Goal: Task Accomplishment & Management: Complete application form

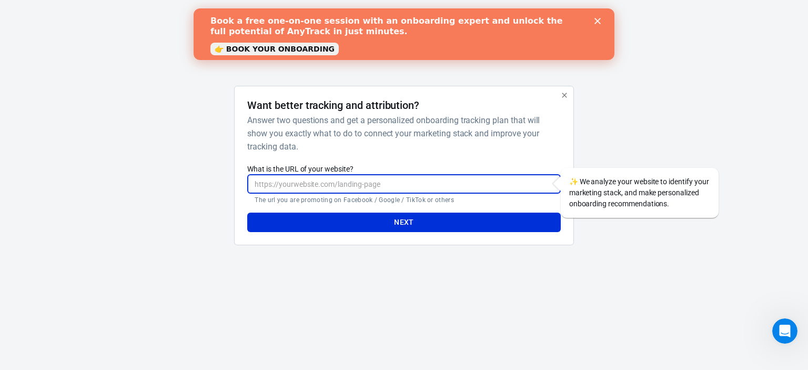
click at [330, 177] on input "What is the URL of your website?" at bounding box center [403, 183] width 313 height 19
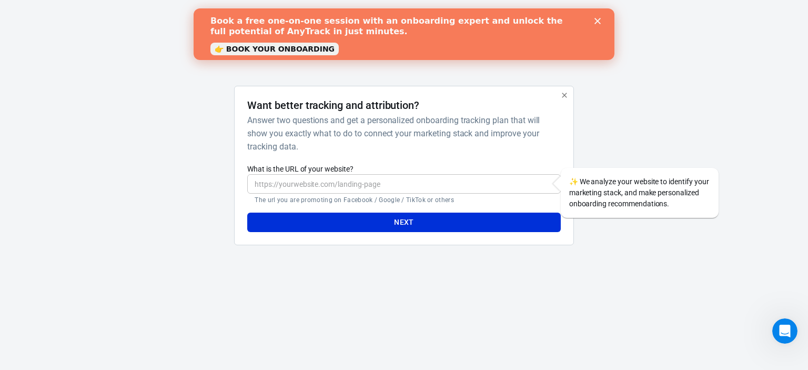
click at [597, 21] on polygon "Close" at bounding box center [597, 21] width 6 height 6
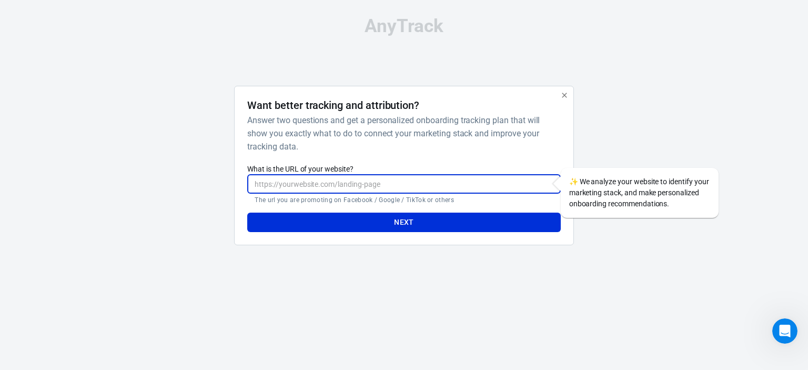
click at [332, 179] on input "What is the URL of your website?" at bounding box center [403, 183] width 313 height 19
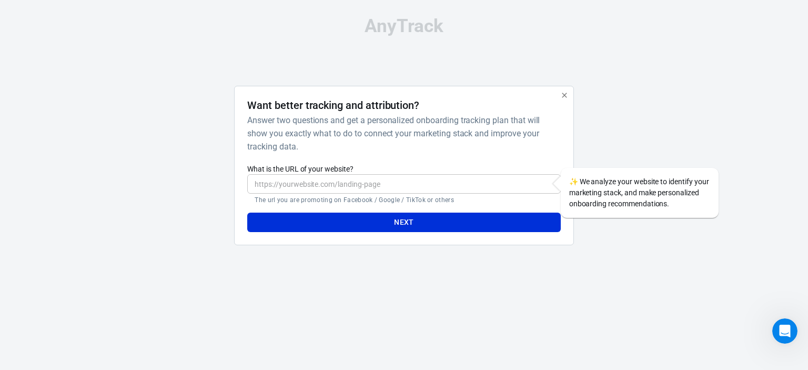
drag, startPoint x: 332, startPoint y: 179, endPoint x: 345, endPoint y: 250, distance: 72.2
click at [345, 250] on div "Want better tracking and attribution? Answer two questions and get a personaliz…" at bounding box center [403, 170] width 339 height 168
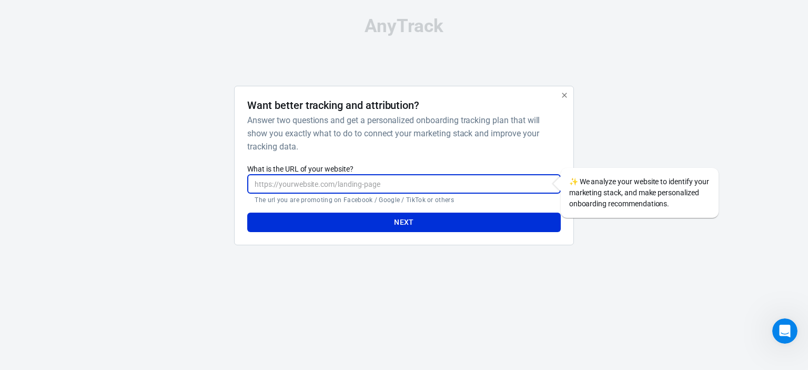
click at [423, 182] on input "What is the URL of your website?" at bounding box center [403, 183] width 313 height 19
paste input "[URL][PERSON_NAME][DOMAIN_NAME]"
type input "[URL][PERSON_NAME][DOMAIN_NAME]"
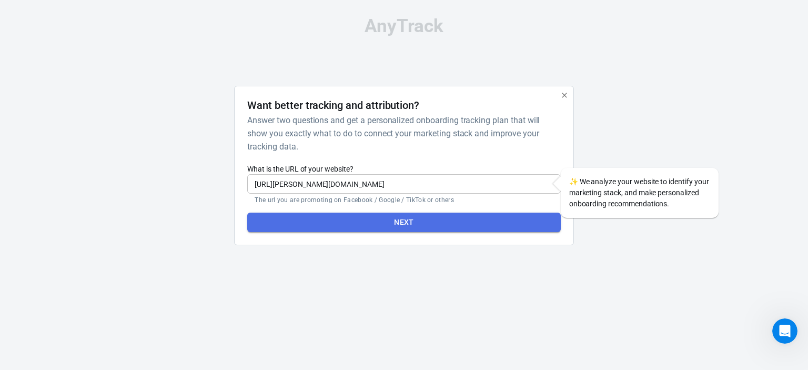
click at [408, 216] on button "Next" at bounding box center [403, 221] width 313 height 19
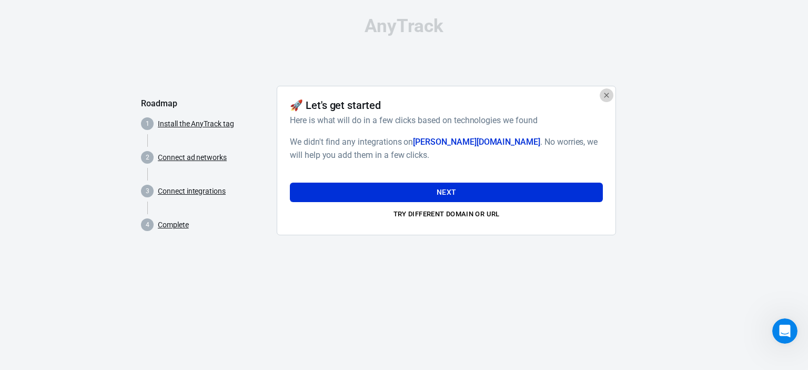
click at [610, 96] on icon "button" at bounding box center [606, 95] width 8 height 8
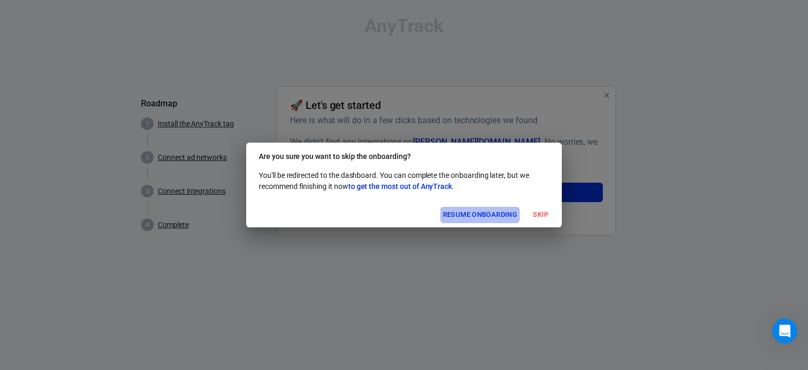
click at [482, 221] on button "Resume onboarding" at bounding box center [479, 215] width 79 height 16
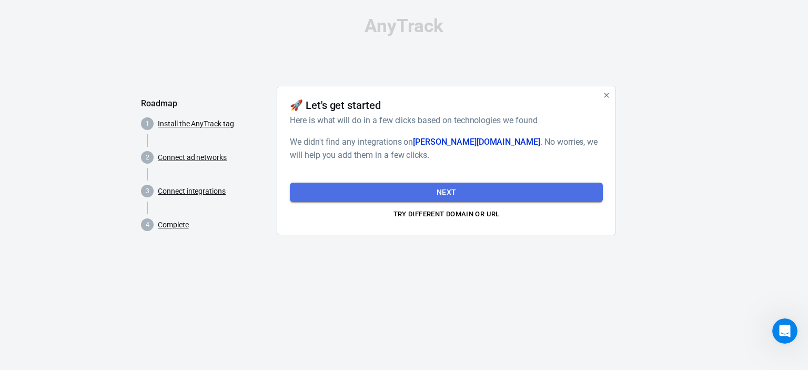
click at [554, 197] on button "Next" at bounding box center [446, 191] width 313 height 19
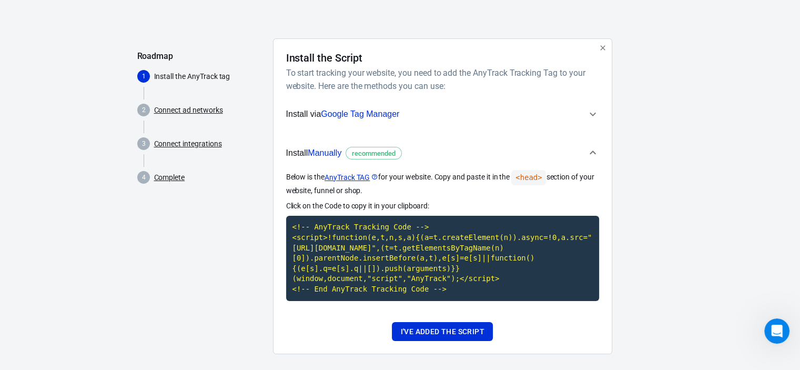
scroll to position [57, 0]
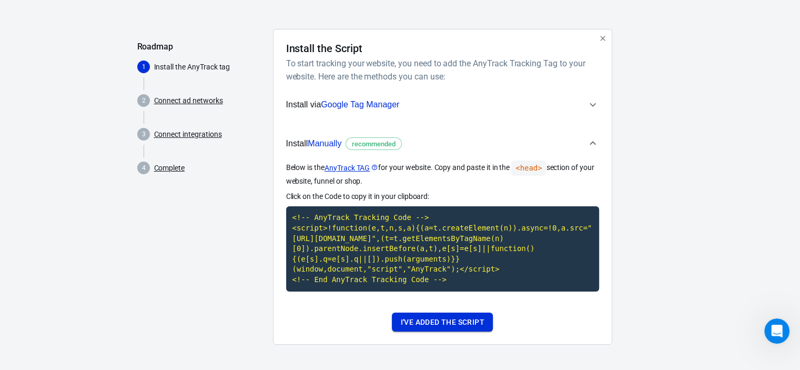
click at [450, 320] on button "I've added the script" at bounding box center [442, 321] width 100 height 19
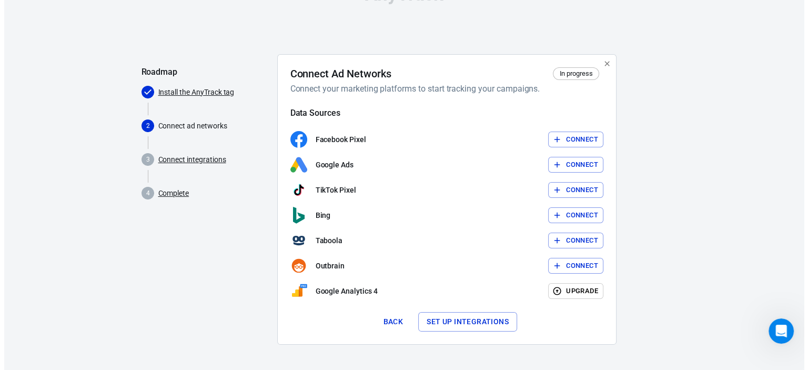
scroll to position [31, 0]
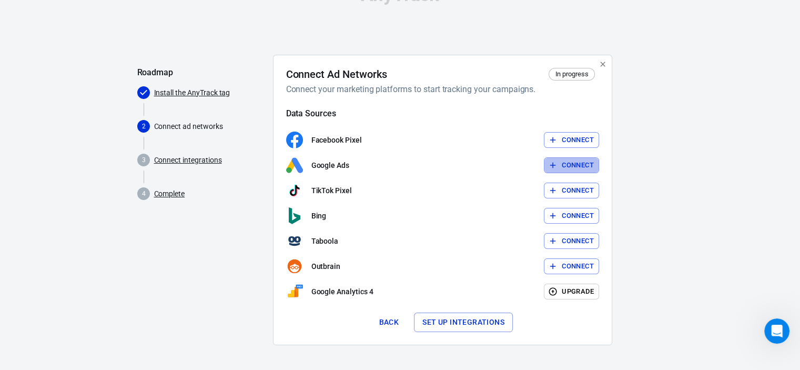
click at [563, 158] on button "Connect" at bounding box center [571, 165] width 55 height 16
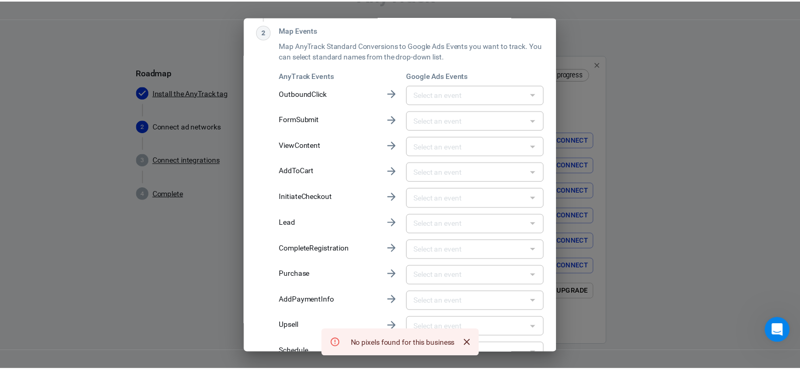
scroll to position [153, 0]
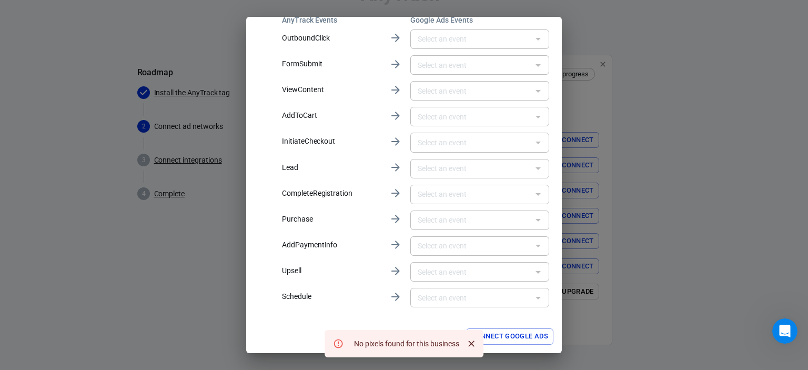
click at [584, 12] on div "Select a data source for Google Ads 1 Select a Pixel Pixel Pixel Use another ac…" at bounding box center [404, 185] width 808 height 370
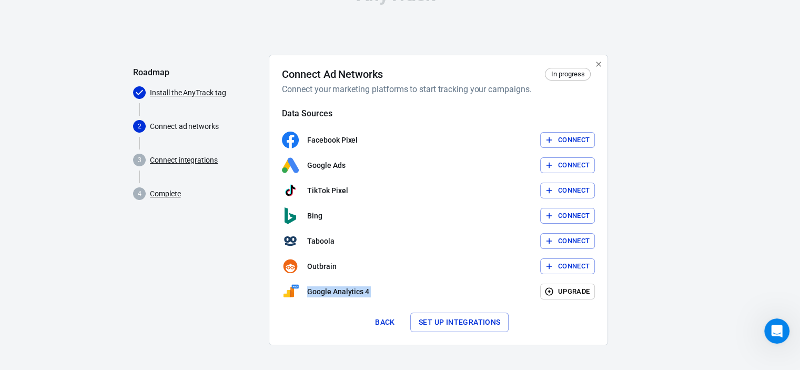
drag, startPoint x: 584, startPoint y: 12, endPoint x: 542, endPoint y: 276, distance: 267.8
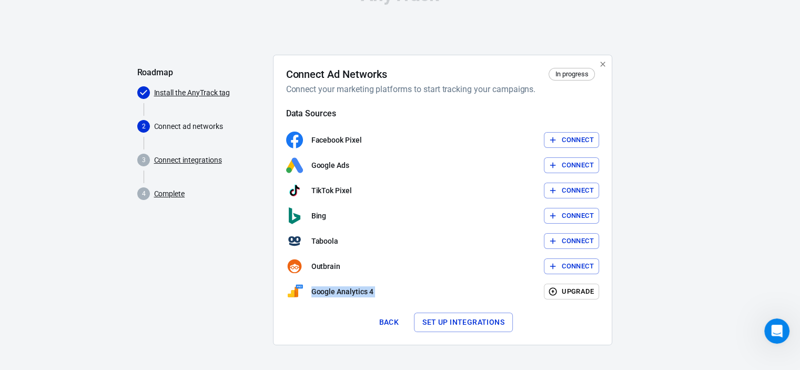
click at [603, 58] on button "button" at bounding box center [603, 64] width 14 height 14
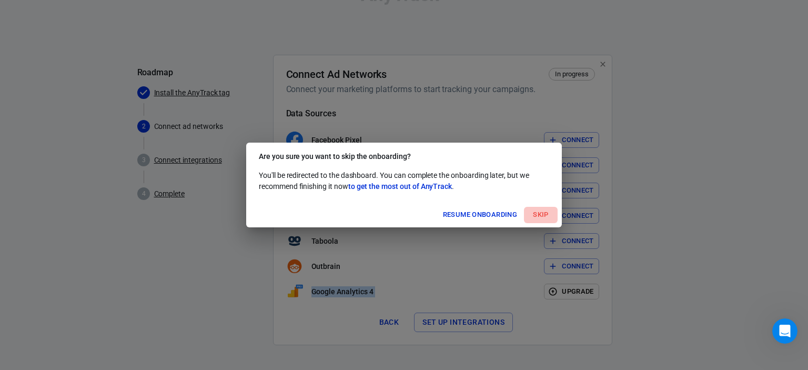
click at [547, 220] on button "Skip" at bounding box center [541, 215] width 34 height 16
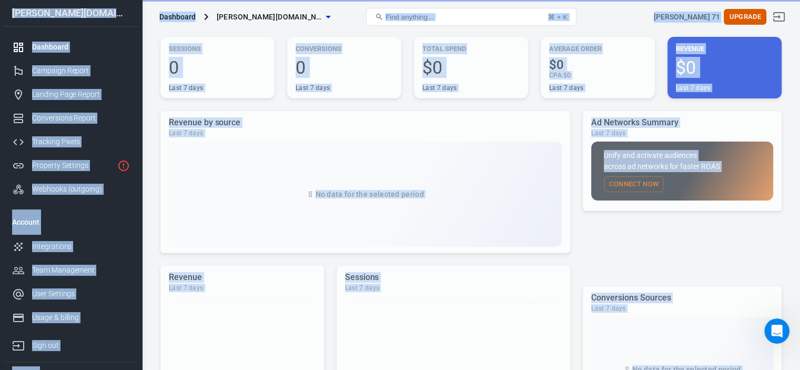
scroll to position [164, 0]
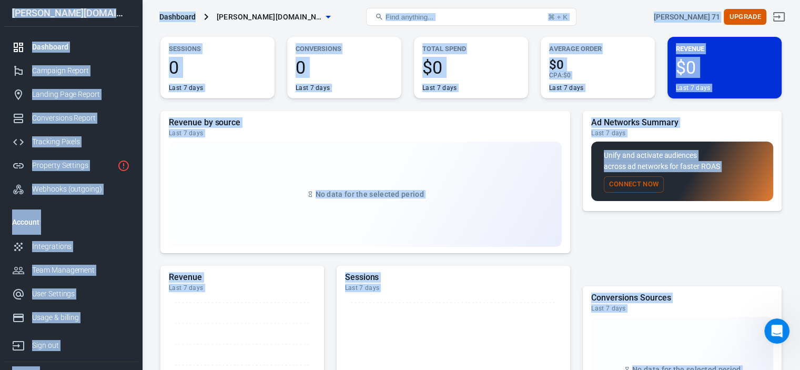
click at [459, 211] on div "No data for the selected period" at bounding box center [365, 193] width 393 height 105
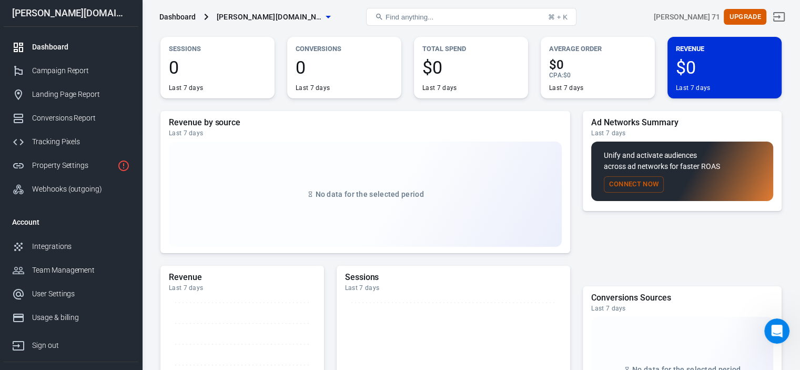
click at [227, 22] on span "[PERSON_NAME][DOMAIN_NAME]" at bounding box center [269, 17] width 105 height 13
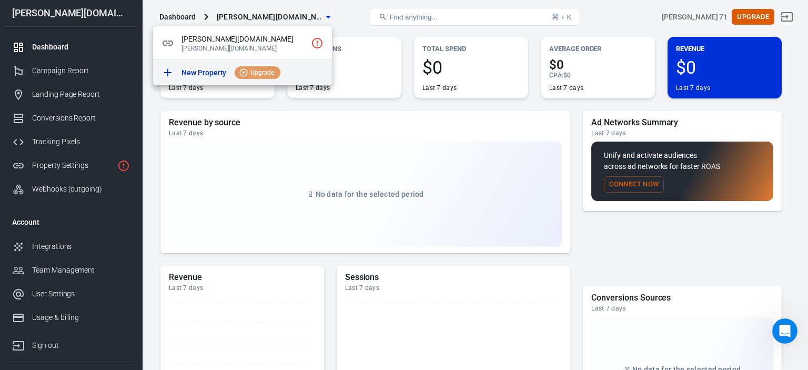
click at [179, 79] on li "New Property Upgrade" at bounding box center [242, 72] width 179 height 25
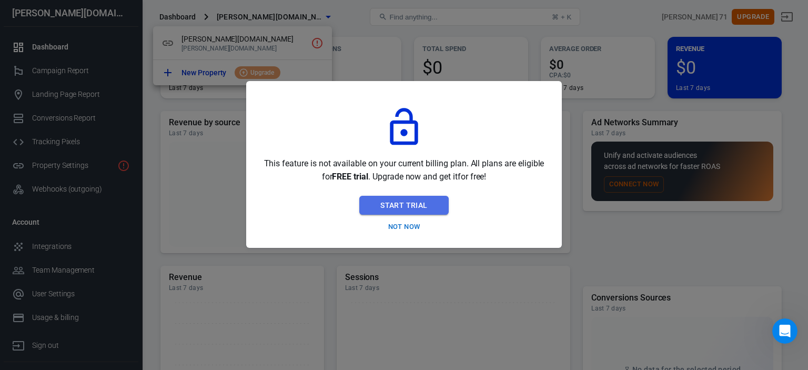
click at [400, 211] on button "Start Trial" at bounding box center [403, 205] width 89 height 19
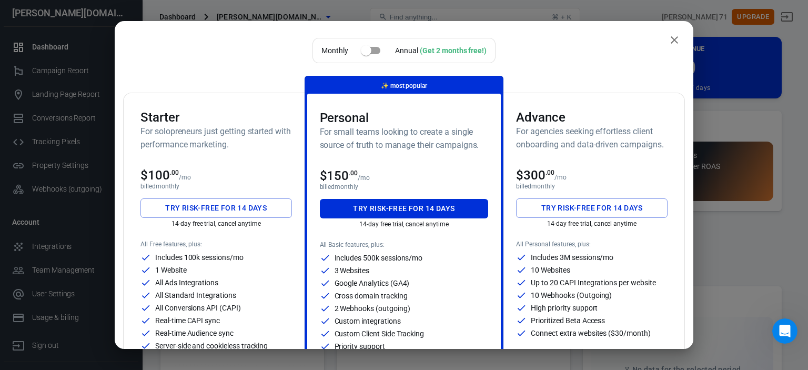
click at [654, 48] on div "Monthly Annual (Get 2 months free!)" at bounding box center [404, 52] width 562 height 29
drag, startPoint x: 657, startPoint y: 47, endPoint x: 664, endPoint y: 43, distance: 7.9
click at [664, 43] on div "Monthly Annual (Get 2 months free!) Starter For solopreneurs just getting start…" at bounding box center [404, 185] width 578 height 328
click at [670, 43] on icon "close" at bounding box center [673, 39] width 7 height 7
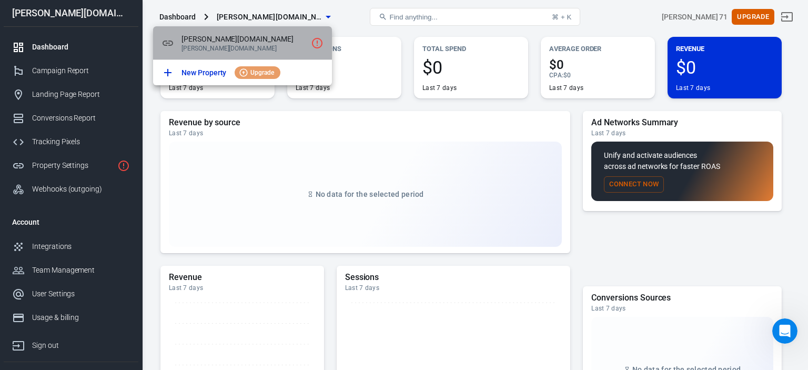
click at [301, 50] on p "[PERSON_NAME][DOMAIN_NAME]" at bounding box center [243, 48] width 125 height 7
drag, startPoint x: 302, startPoint y: 55, endPoint x: 266, endPoint y: 29, distance: 44.2
click at [266, 29] on div "[PERSON_NAME][DOMAIN_NAME] [PERSON_NAME][DOMAIN_NAME]" at bounding box center [242, 43] width 179 height 34
click at [266, 28] on div "[PERSON_NAME][DOMAIN_NAME] [PERSON_NAME][DOMAIN_NAME]" at bounding box center [242, 43] width 179 height 34
drag, startPoint x: 266, startPoint y: 28, endPoint x: 261, endPoint y: 23, distance: 7.5
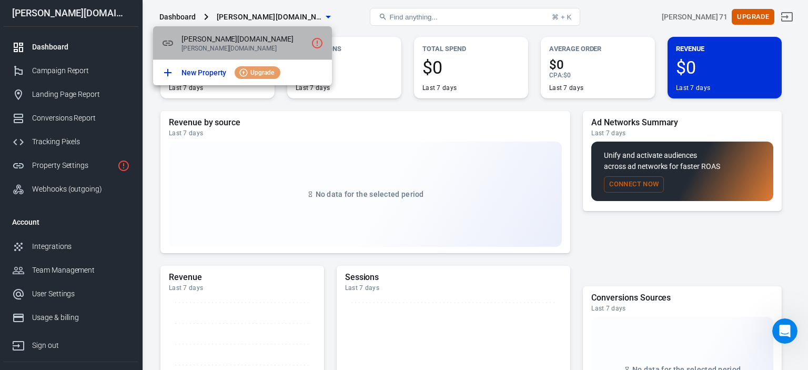
click at [261, 23] on div "[PERSON_NAME][DOMAIN_NAME] [PERSON_NAME][DOMAIN_NAME] New Property Upgrade" at bounding box center [404, 185] width 808 height 370
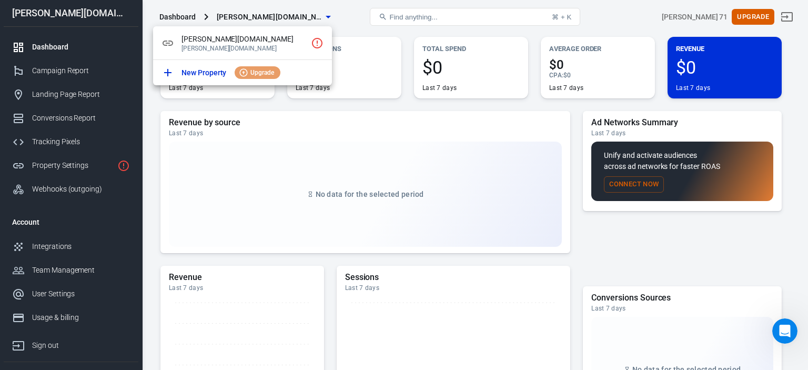
click at [261, 23] on div at bounding box center [404, 185] width 808 height 370
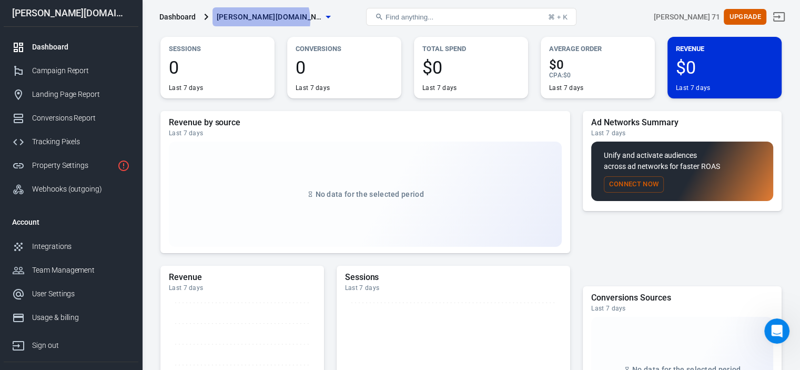
click at [259, 21] on span "[PERSON_NAME][DOMAIN_NAME]" at bounding box center [269, 17] width 105 height 13
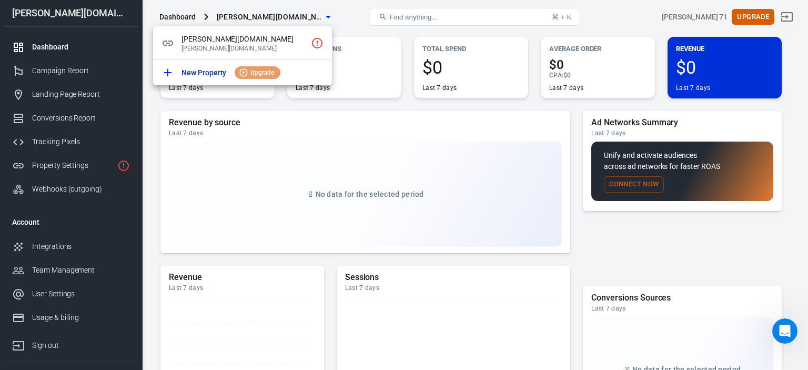
click at [789, 15] on div at bounding box center [404, 185] width 808 height 370
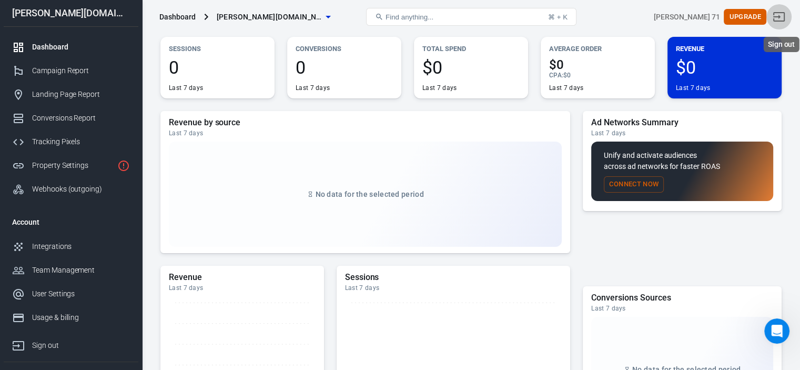
click at [785, 15] on icon "Sign out" at bounding box center [778, 17] width 13 height 13
